Goal: Download file/media

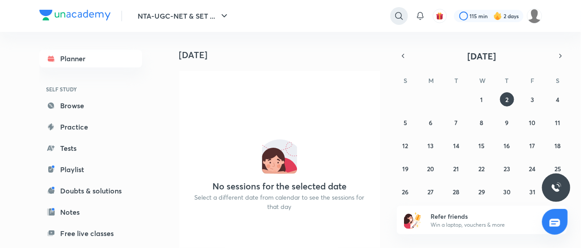
click at [398, 18] on icon at bounding box center [399, 16] width 8 height 8
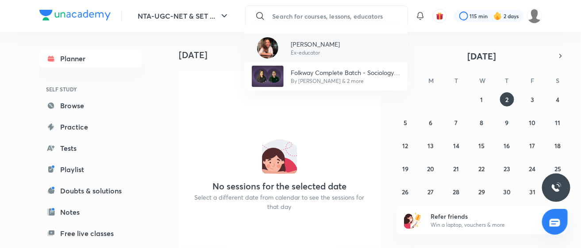
click at [348, 46] on div "[PERSON_NAME] Ex-educator" at bounding box center [326, 48] width 163 height 28
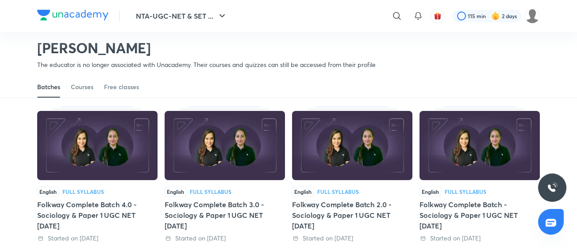
scroll to position [43, 0]
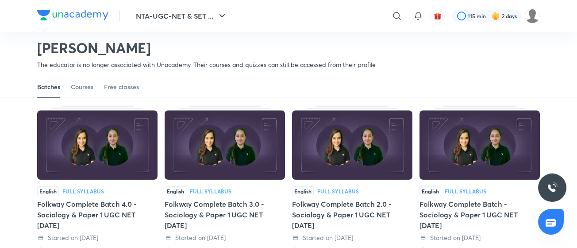
click at [439, 216] on div "Folkway Complete Batch - Sociology & Paper 1 UGC NET [DATE]" at bounding box center [480, 214] width 120 height 32
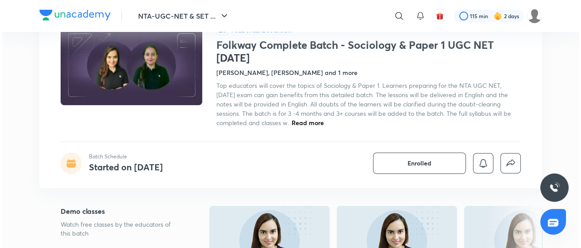
scroll to position [64, 0]
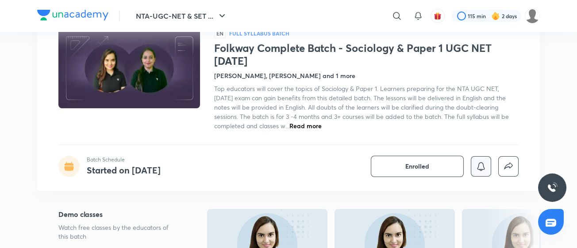
click at [484, 167] on icon "button" at bounding box center [482, 166] width 8 height 8
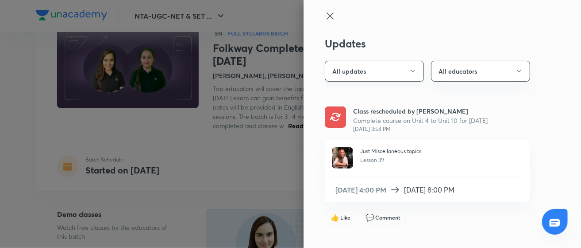
click at [410, 68] on icon "button" at bounding box center [413, 70] width 7 height 7
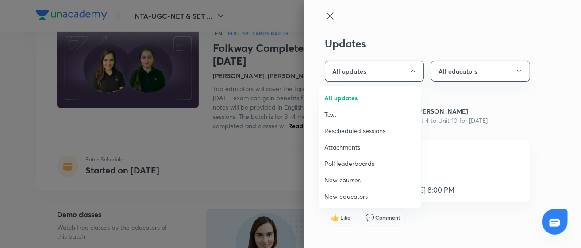
click at [376, 148] on span "Attachments" at bounding box center [371, 146] width 92 height 9
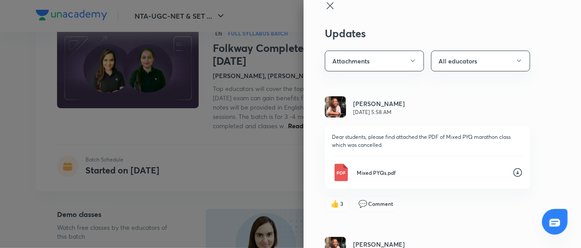
scroll to position [11, 0]
click at [511, 55] on button "All educators" at bounding box center [480, 60] width 99 height 21
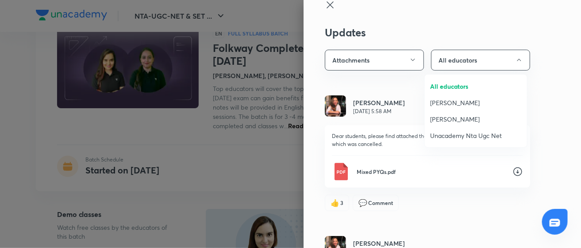
click at [487, 102] on span "[PERSON_NAME]" at bounding box center [476, 102] width 92 height 9
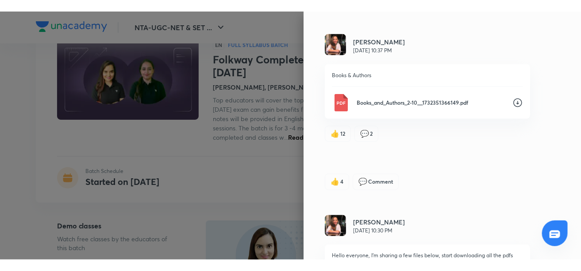
scroll to position [8565, 0]
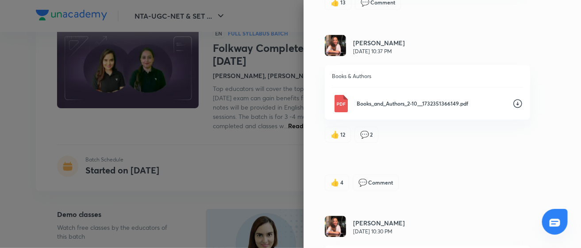
click at [513, 109] on icon at bounding box center [518, 103] width 11 height 11
